Goal: Find specific page/section: Find specific page/section

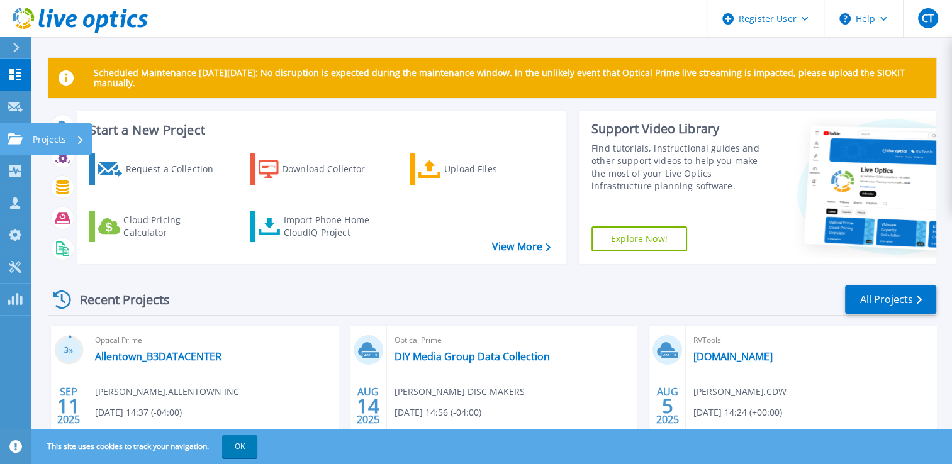
click at [51, 140] on p "Projects" at bounding box center [49, 139] width 33 height 33
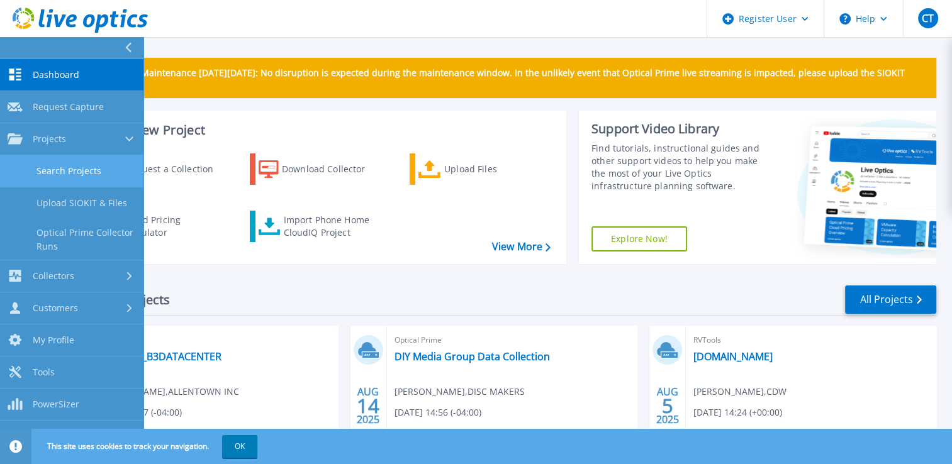
click at [104, 169] on link "Search Projects" at bounding box center [71, 171] width 143 height 32
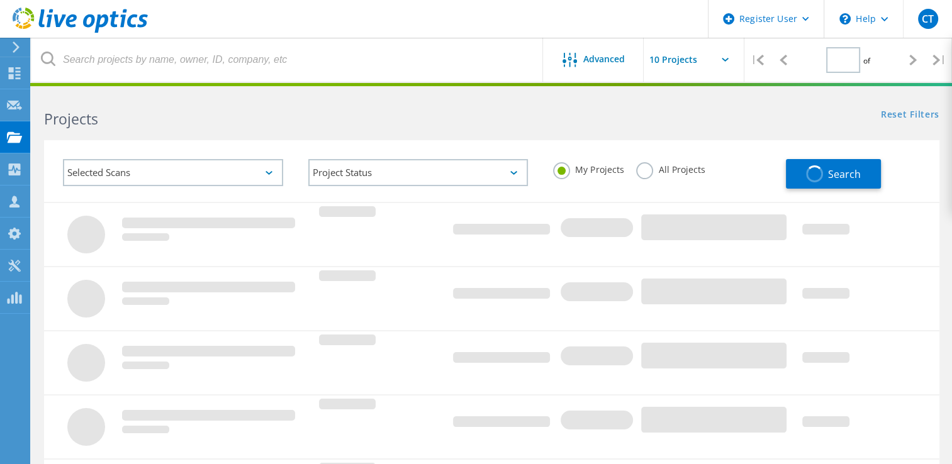
type input "1"
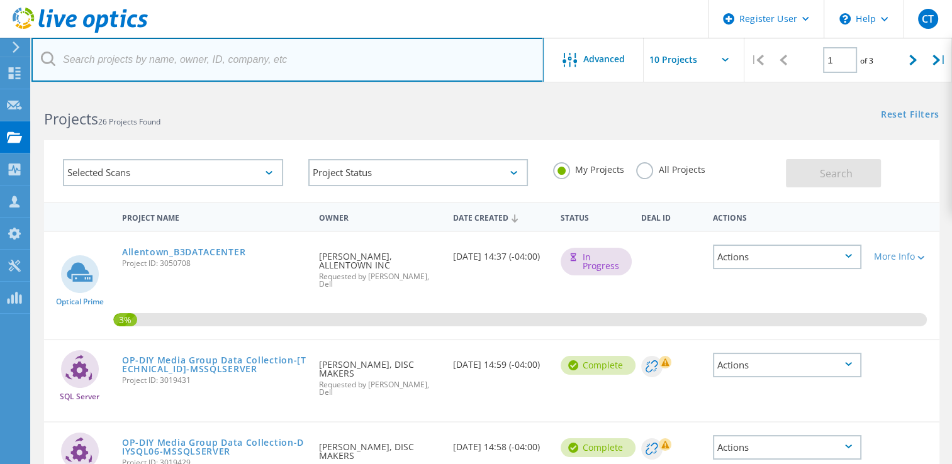
click at [305, 59] on input "text" at bounding box center [287, 60] width 512 height 44
paste input "gregg.tillison@gerresheimer.com"
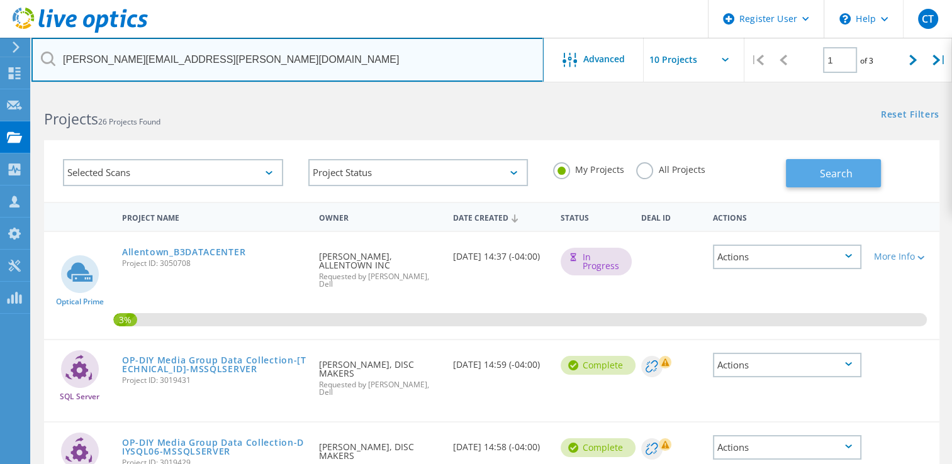
type input "gregg.tillison@gerresheimer.com"
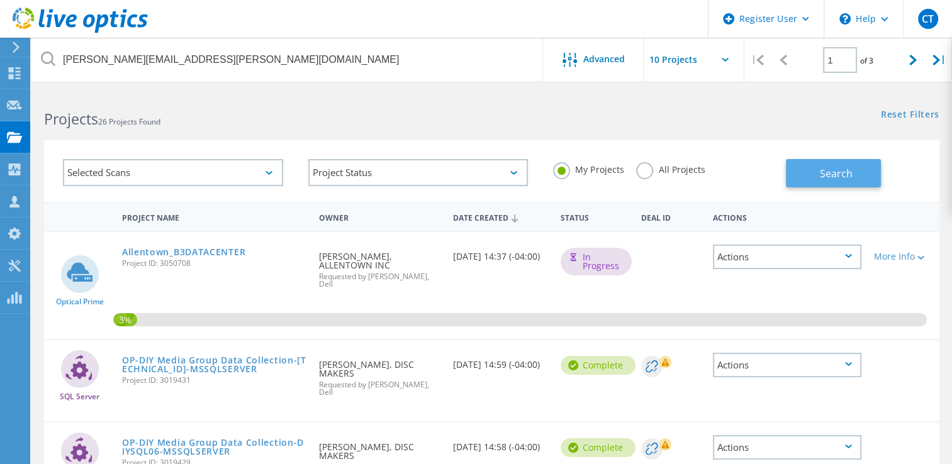
click at [840, 167] on span "Search" at bounding box center [836, 174] width 33 height 14
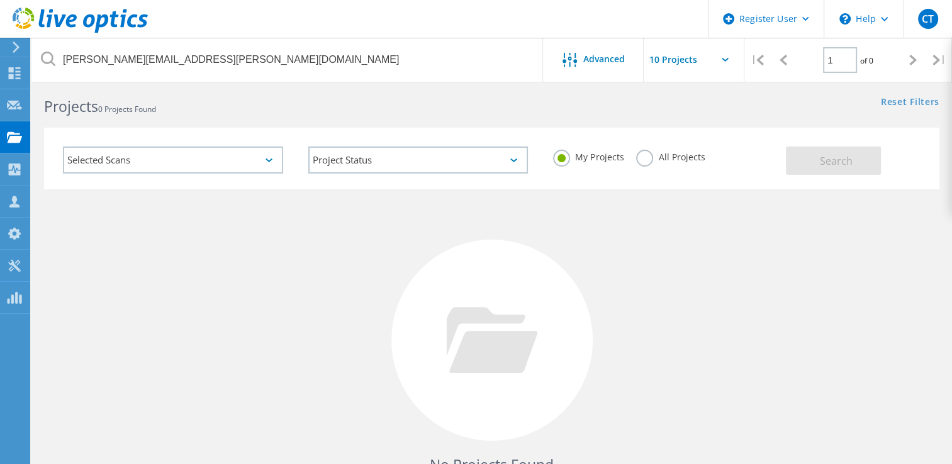
scroll to position [14, 0]
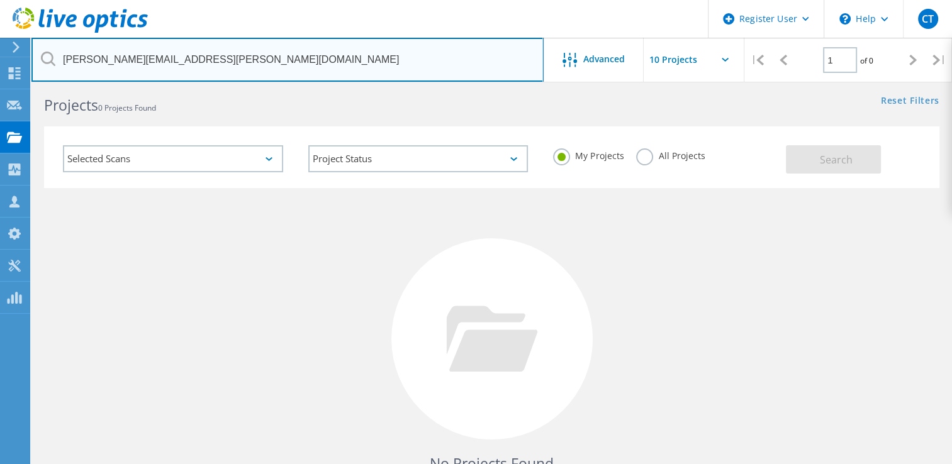
drag, startPoint x: 237, startPoint y: 59, endPoint x: 59, endPoint y: 28, distance: 180.0
click at [59, 77] on div "Register User \n Help Explore Helpful Articles Contact Support CT Dell User Car…" at bounding box center [476, 321] width 952 height 488
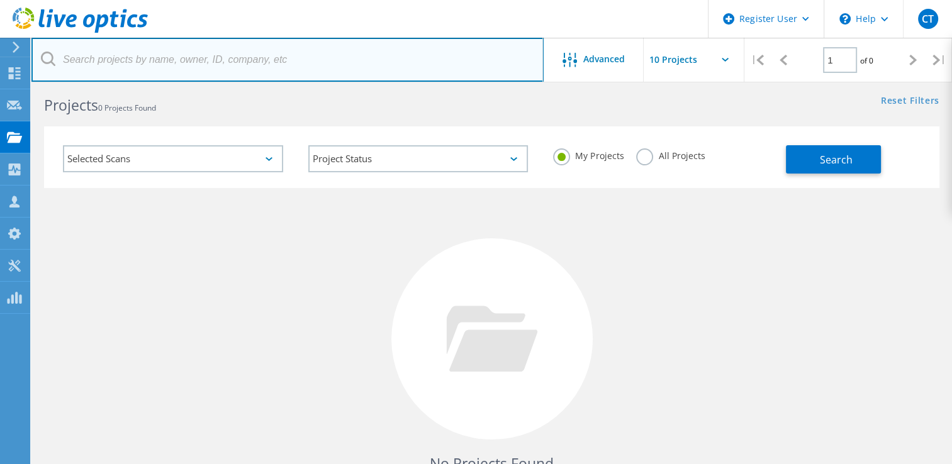
paste input "[PERSON_NAME][EMAIL_ADDRESS][PERSON_NAME][DOMAIN_NAME]"
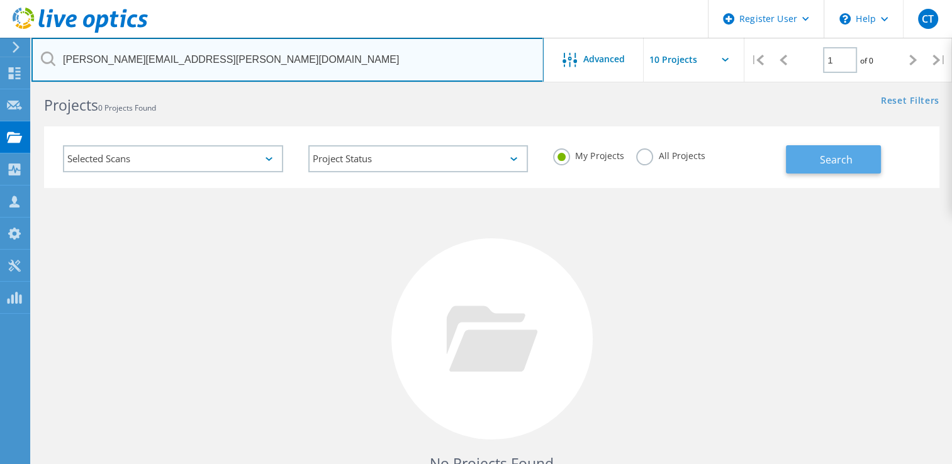
type input "[PERSON_NAME][EMAIL_ADDRESS][PERSON_NAME][DOMAIN_NAME]"
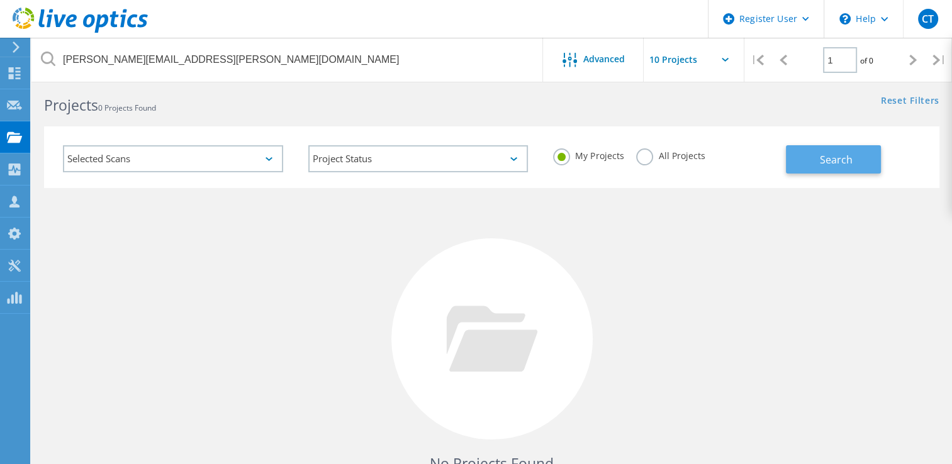
click at [829, 165] on span "Search" at bounding box center [836, 160] width 33 height 14
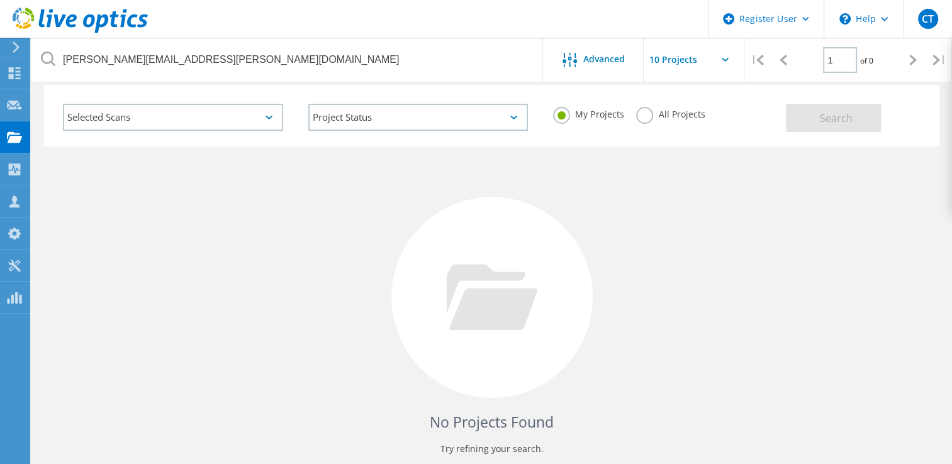
scroll to position [57, 0]
click at [663, 97] on div "My Projects All Projects" at bounding box center [662, 112] width 245 height 47
click at [649, 110] on label "All Projects" at bounding box center [670, 111] width 69 height 12
click at [0, 0] on input "All Projects" at bounding box center [0, 0] width 0 height 0
click at [824, 121] on span "Search" at bounding box center [836, 116] width 33 height 14
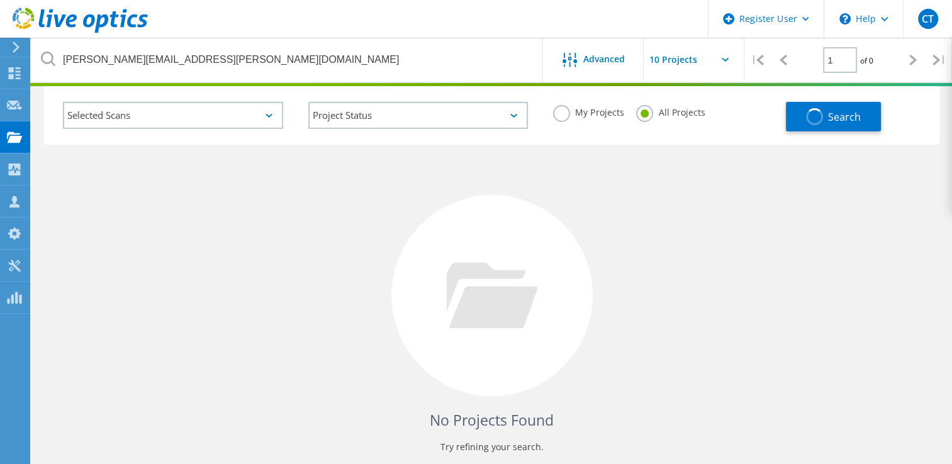
scroll to position [0, 0]
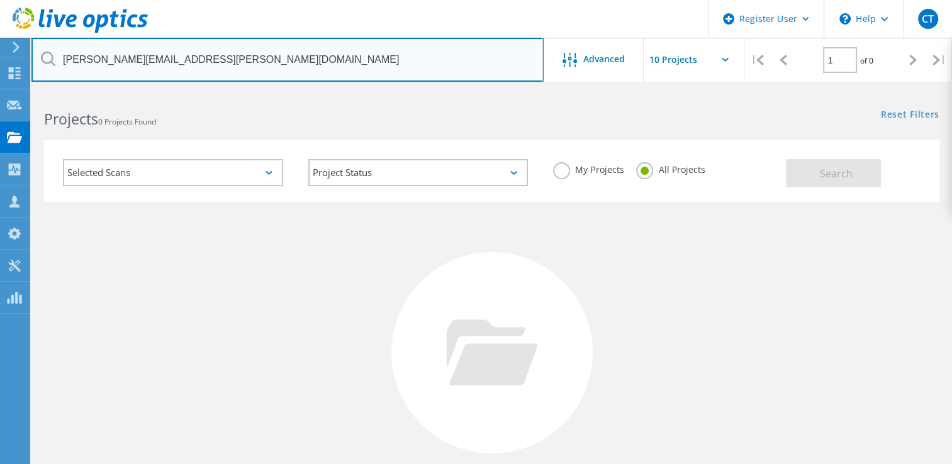
drag, startPoint x: 279, startPoint y: 64, endPoint x: 11, endPoint y: 29, distance: 270.3
click at [11, 91] on div "Register User \n Help Explore Helpful Articles Contact Support CT Dell User Car…" at bounding box center [476, 335] width 952 height 488
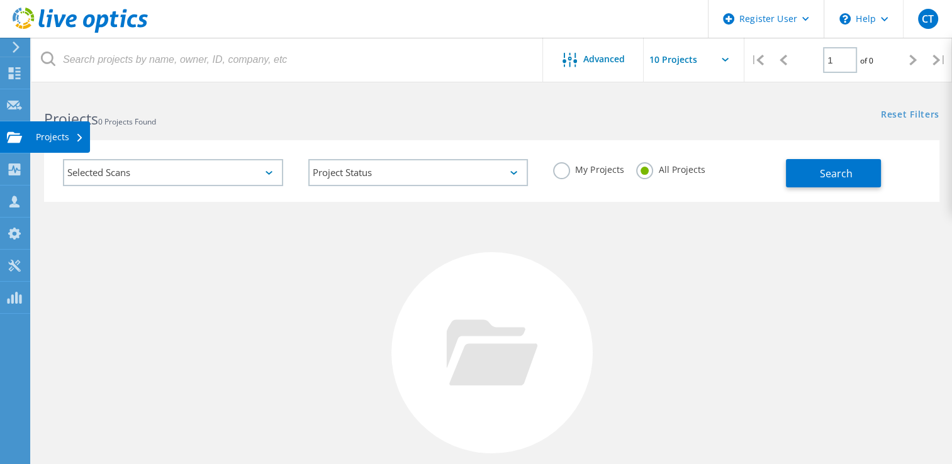
click at [48, 135] on div "Projects" at bounding box center [60, 137] width 48 height 9
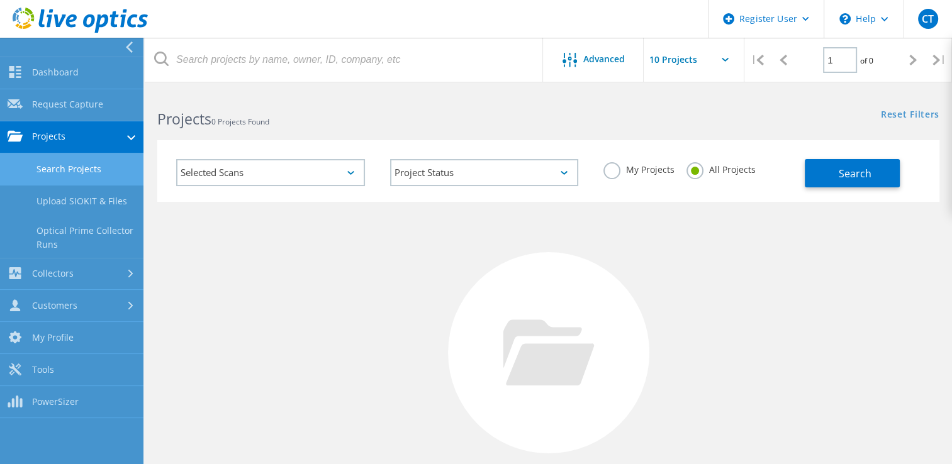
click at [73, 135] on link "Projects" at bounding box center [71, 137] width 143 height 32
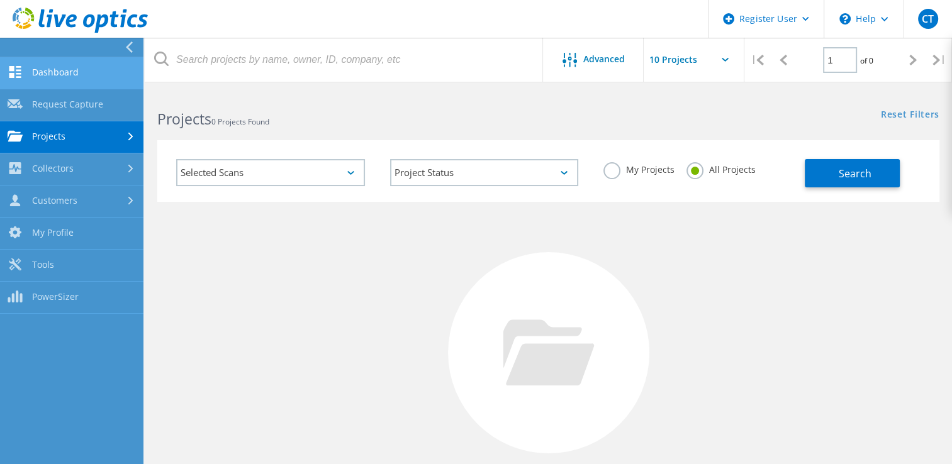
click at [70, 82] on link "Dashboard" at bounding box center [71, 73] width 143 height 32
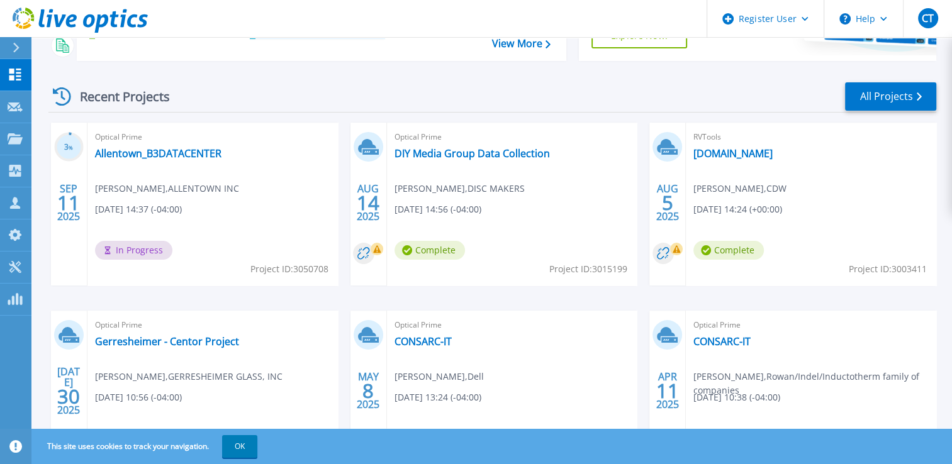
scroll to position [254, 0]
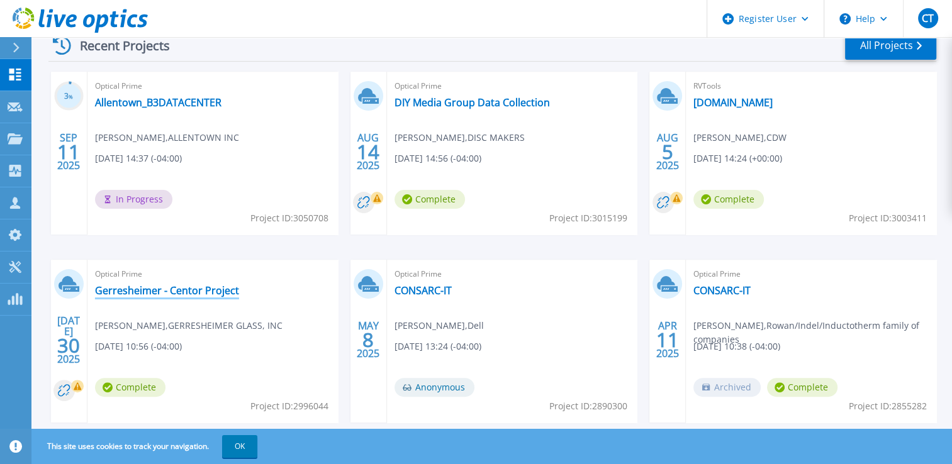
click at [177, 293] on link "Gerresheimer - Centor Project" at bounding box center [167, 290] width 144 height 13
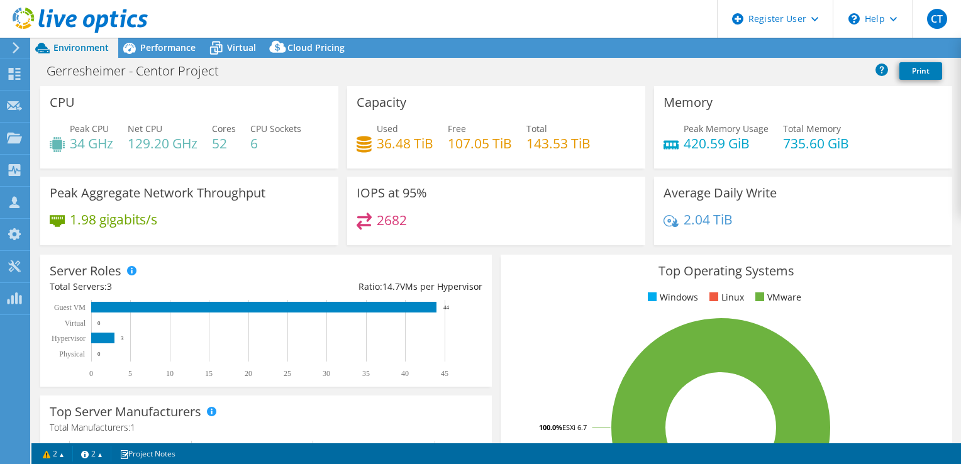
select select "USD"
